Goal: Complete application form: Complete application form

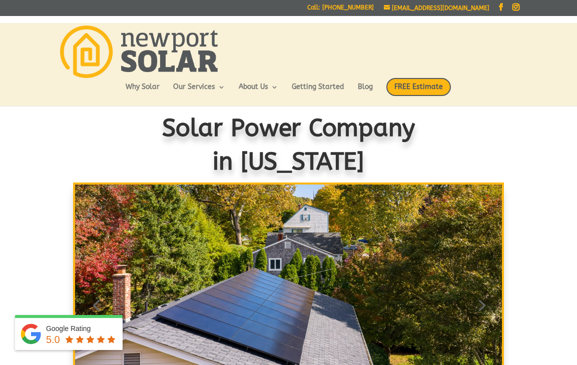
click at [243, 182] on link "Commercial Solar" at bounding box center [233, 182] width 100 height 20
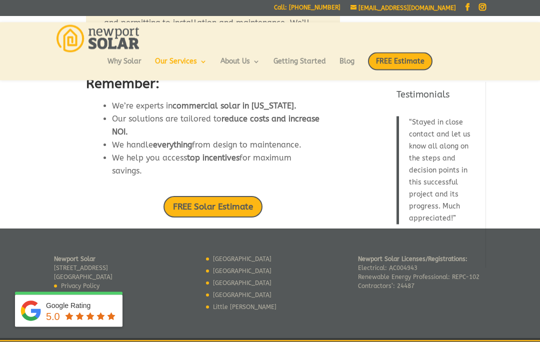
scroll to position [910, 0]
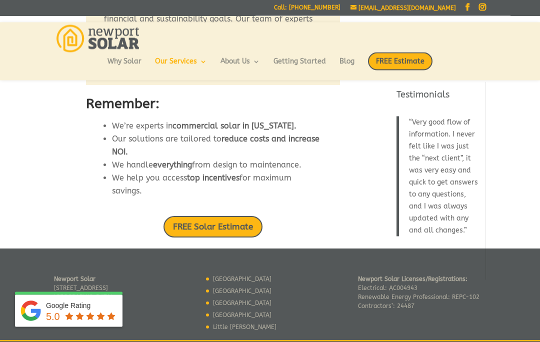
scroll to position [890, 0]
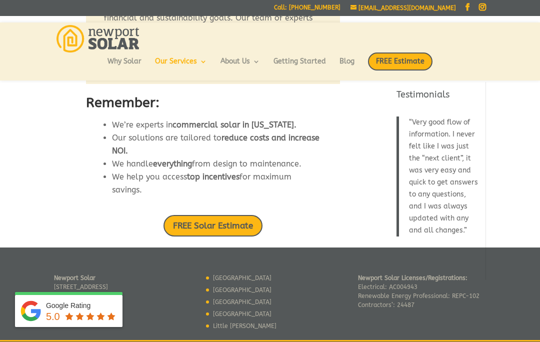
click at [238, 237] on link "FREE Solar Estimate" at bounding box center [213, 226] width 99 height 22
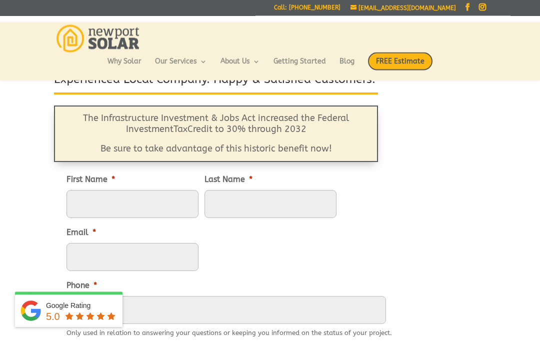
scroll to position [60, 0]
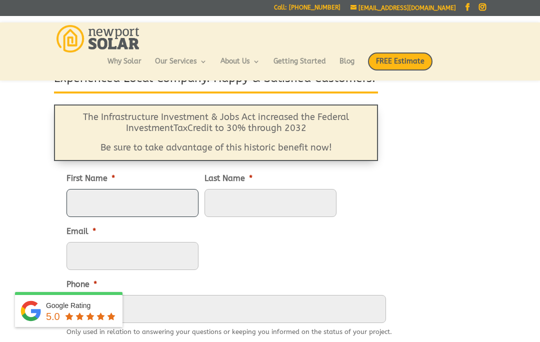
click at [136, 212] on input "First Name *" at bounding box center [133, 203] width 132 height 28
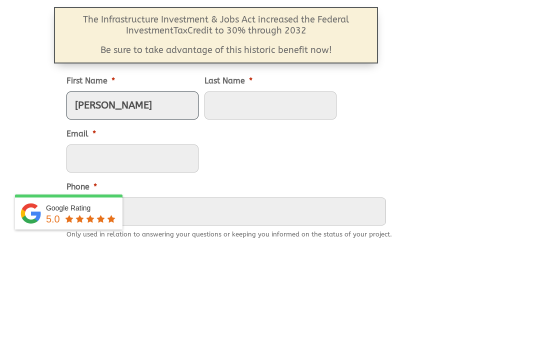
type input "[PERSON_NAME]"
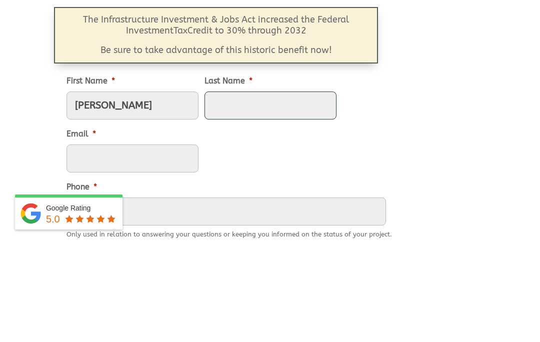
click at [264, 189] on input "Last Name *" at bounding box center [271, 203] width 132 height 28
type input "[PERSON_NAME]"
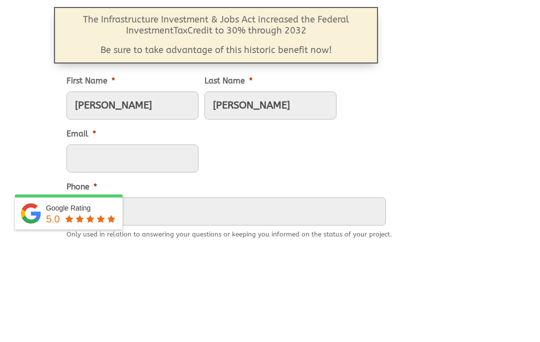
click at [199, 242] on input "Email *" at bounding box center [133, 256] width 132 height 28
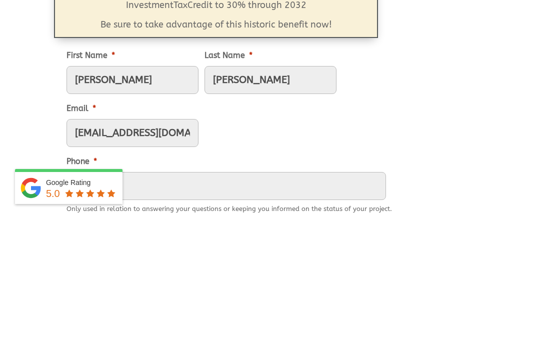
type input "[EMAIL_ADDRESS][DOMAIN_NAME]"
click at [144, 295] on input "Phone *" at bounding box center [227, 309] width 320 height 28
type input "[PHONE_NUMBER]"
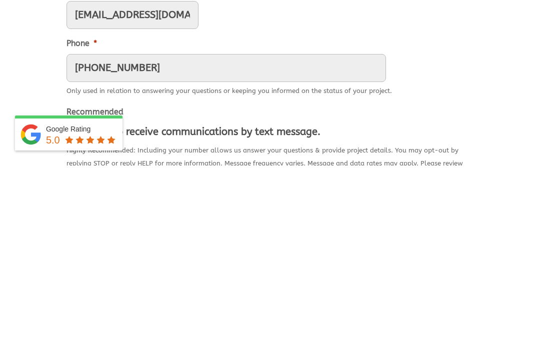
click at [74, 306] on input "I agree to receive communications by text message." at bounding box center [70, 309] width 7 height 7
checkbox input "true"
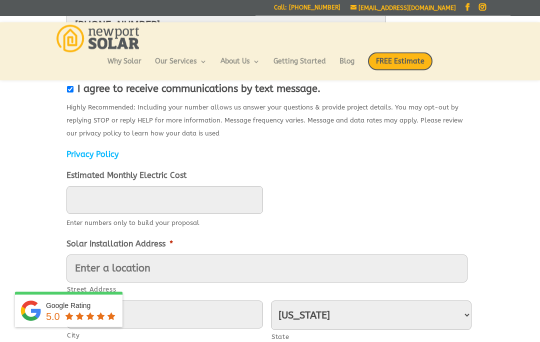
scroll to position [347, 0]
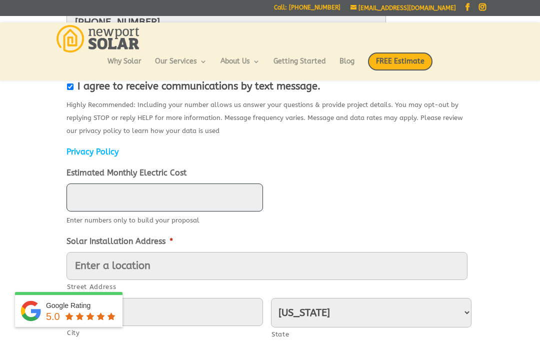
click at [118, 184] on input "Estimated Monthly Electric Cost" at bounding box center [165, 198] width 197 height 28
type input "3600"
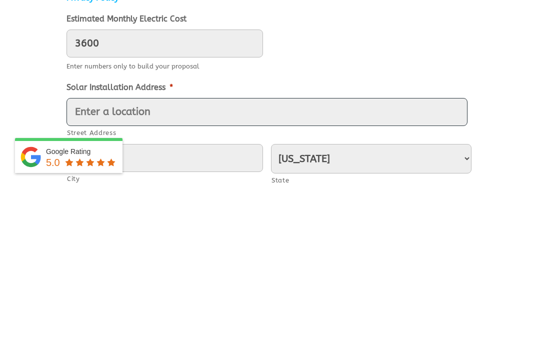
click at [112, 252] on input "Street Address" at bounding box center [267, 266] width 401 height 28
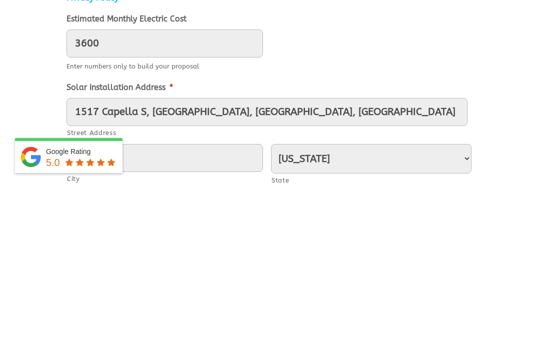
scroll to position [501, 0]
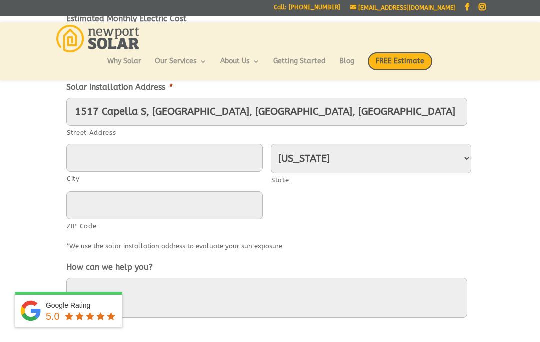
type input "1517 [GEOGRAPHIC_DATA]"
type input "[GEOGRAPHIC_DATA]"
type input "02840"
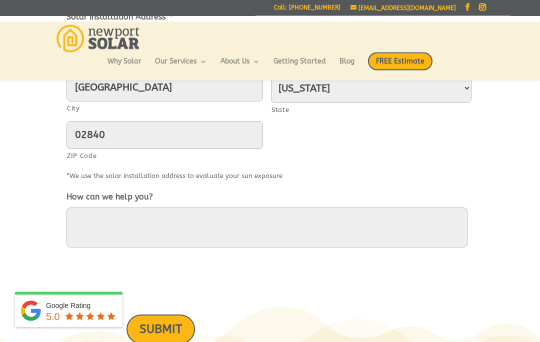
scroll to position [579, 0]
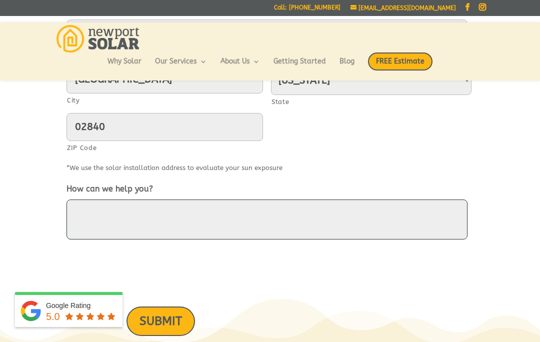
click at [103, 200] on textarea "How can we help you?" at bounding box center [267, 220] width 401 height 40
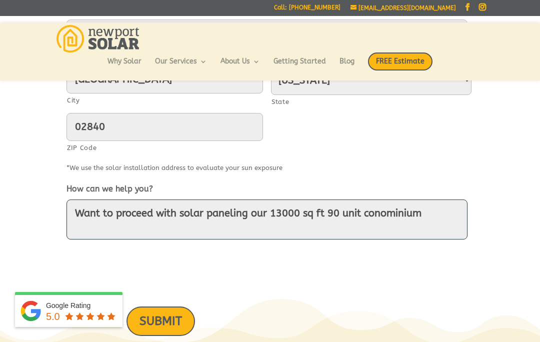
click at [437, 200] on textarea "Want to proceed with solar paneling our 13000 sq ft 90 unit conominium" at bounding box center [267, 220] width 401 height 40
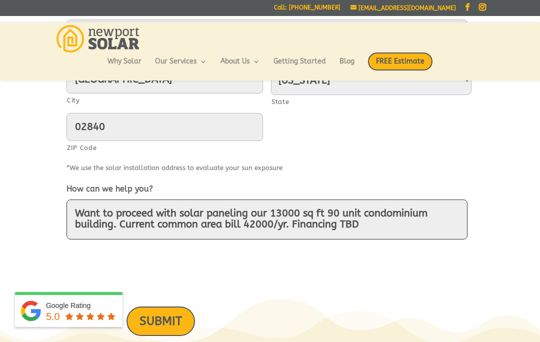
scroll to position [3, 0]
click at [127, 200] on textarea "Want to proceed with solar paneling our 13000 sq ft 90 unit condominium buildin…" at bounding box center [267, 220] width 401 height 40
click at [199, 200] on textarea "Want to proceed with solar paneling our 13000 sq ft 90 unit condominium buildin…" at bounding box center [267, 220] width 401 height 40
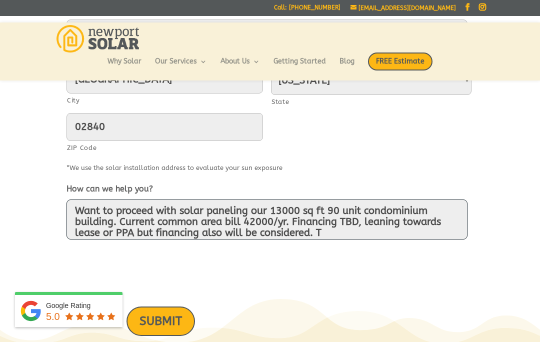
scroll to position [14, 0]
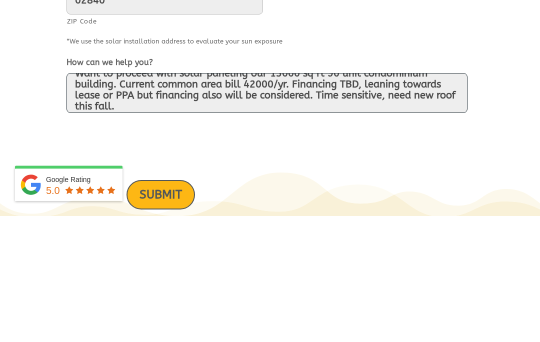
type textarea "Want to proceed with solar paneling our 13000 sq ft 90 unit condominium buildin…"
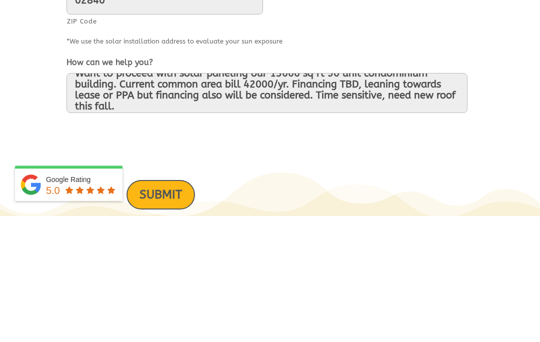
scroll to position [659, 0]
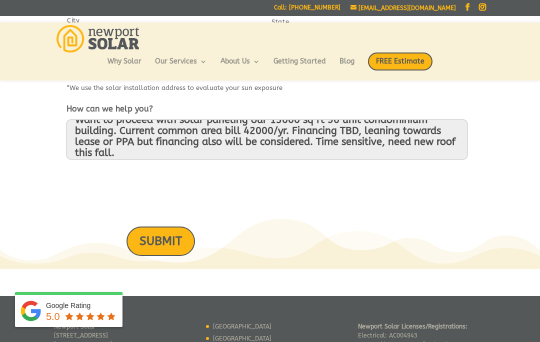
click at [182, 227] on input "SUBMIT" at bounding box center [161, 242] width 69 height 30
